Goal: Book appointment/travel/reservation

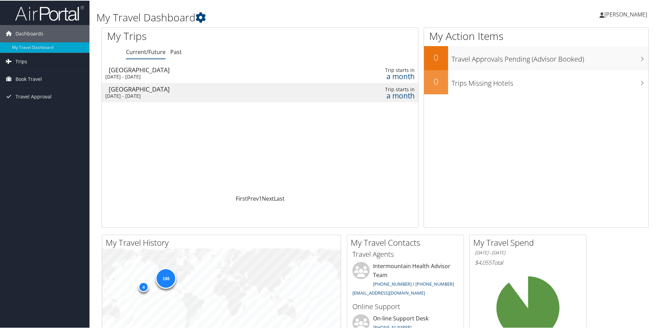
click at [26, 62] on span "Trips" at bounding box center [21, 60] width 12 height 17
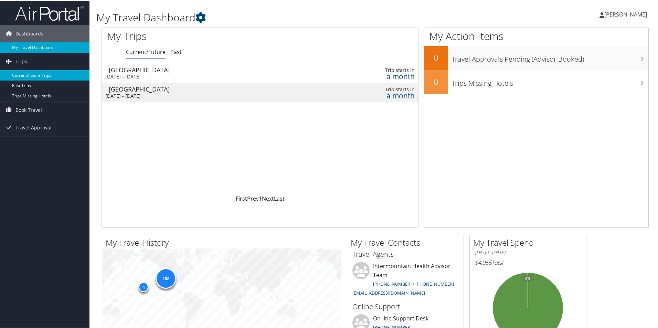
click at [28, 75] on link "Current/Future Trips" at bounding box center [44, 75] width 89 height 10
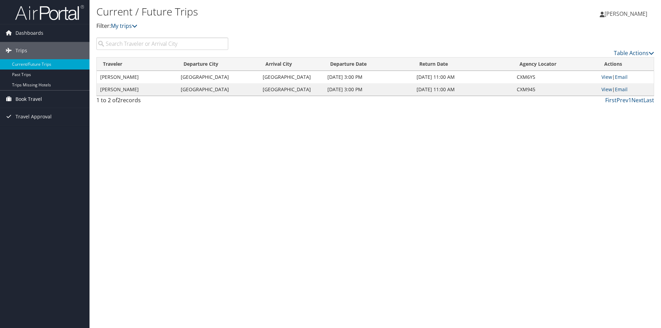
click at [24, 98] on span "Book Travel" at bounding box center [28, 98] width 26 height 17
click at [32, 131] on link "Book/Manage Online Trips" at bounding box center [44, 133] width 89 height 10
